Goal: Task Accomplishment & Management: Use online tool/utility

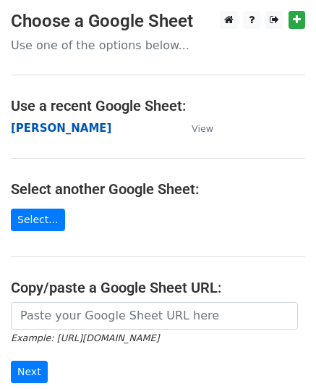
click at [45, 127] on strong "[PERSON_NAME]" at bounding box center [61, 128] width 101 height 13
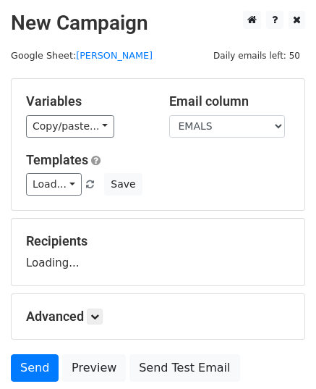
click at [64, 171] on div "Templates Load... First Logo Digitizing – Pay Only If You’re Happy! Your First …" at bounding box center [158, 174] width 286 height 44
click at [63, 179] on link "Load..." at bounding box center [54, 184] width 56 height 22
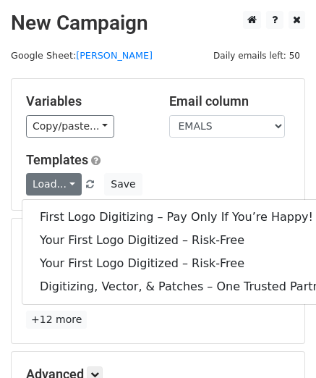
click at [138, 153] on h5 "Templates" at bounding box center [158, 160] width 264 height 16
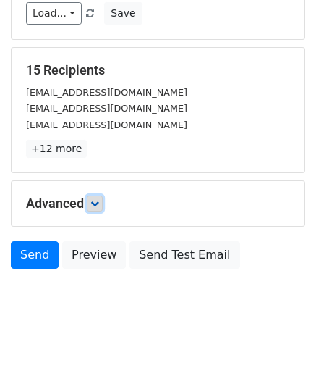
click at [96, 201] on icon at bounding box center [94, 203] width 9 height 9
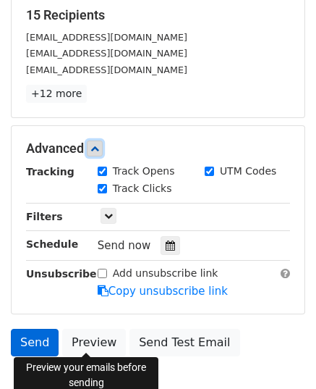
scroll to position [295, 0]
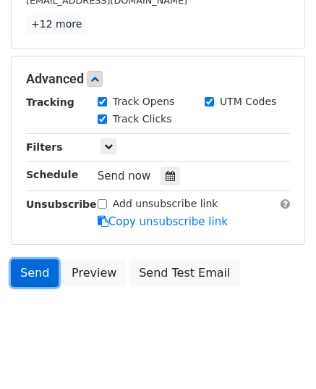
click at [41, 268] on link "Send" at bounding box center [35, 272] width 48 height 27
